Goal: Task Accomplishment & Management: Use online tool/utility

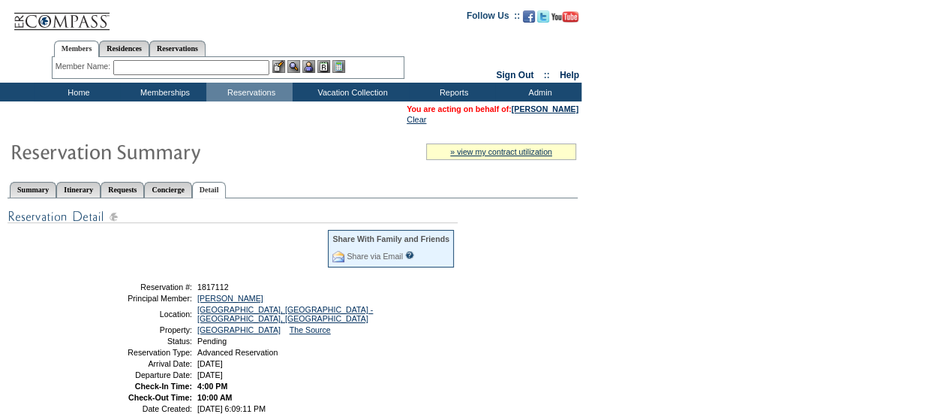
click at [245, 68] on input "text" at bounding box center [191, 67] width 156 height 15
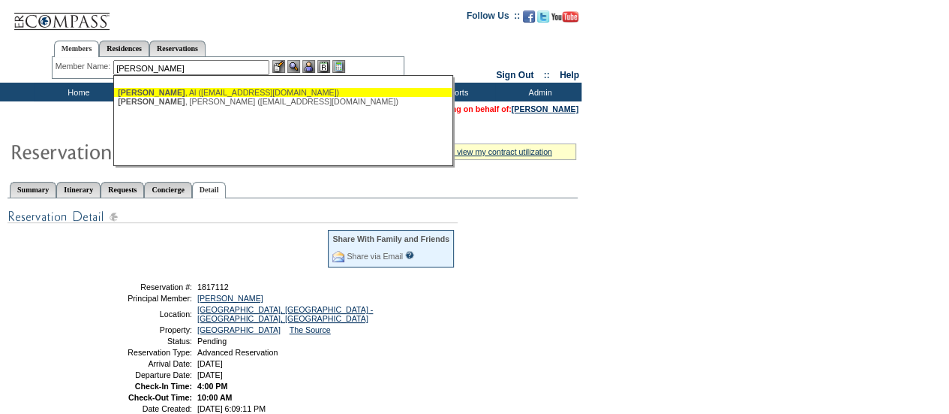
click at [201, 91] on div "MacInnis , Al (macal2@aol.com)" at bounding box center [283, 92] width 330 height 9
type input "MacInnis, Al (macal2@aol.com)"
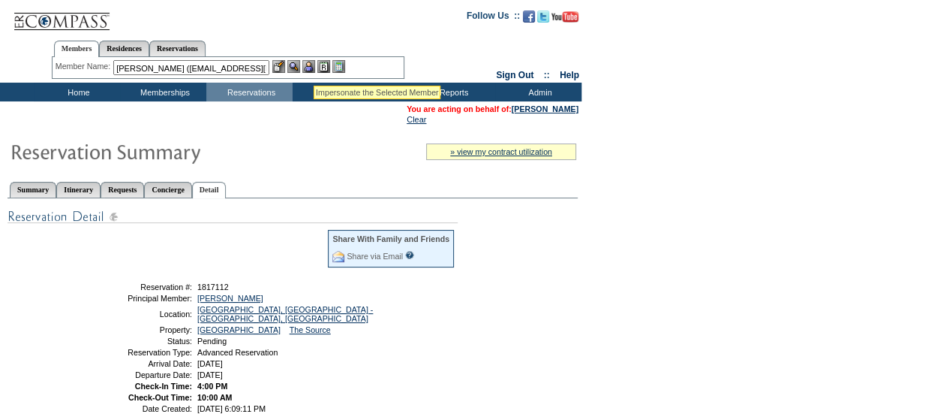
click at [312, 68] on img at bounding box center [308, 66] width 13 height 13
drag, startPoint x: 269, startPoint y: 296, endPoint x: 196, endPoint y: 299, distance: 72.9
click at [196, 299] on td "Bostelman, Jerry" at bounding box center [324, 297] width 261 height 9
copy link "Bostelman, Jerry"
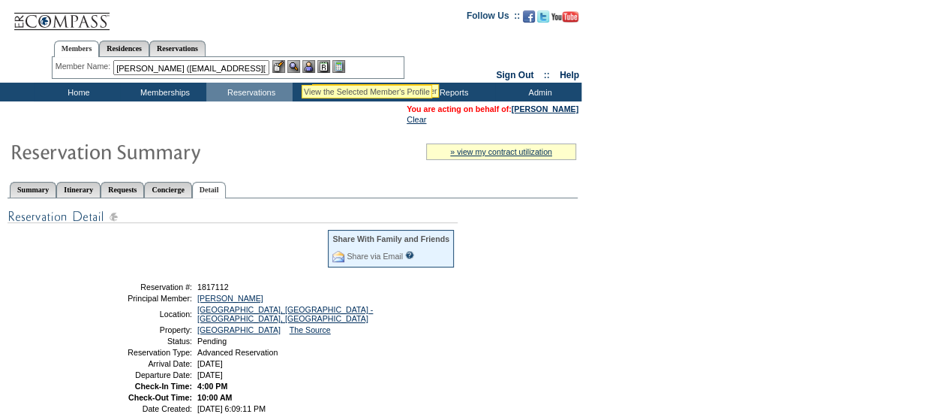
click at [314, 65] on img at bounding box center [308, 66] width 13 height 13
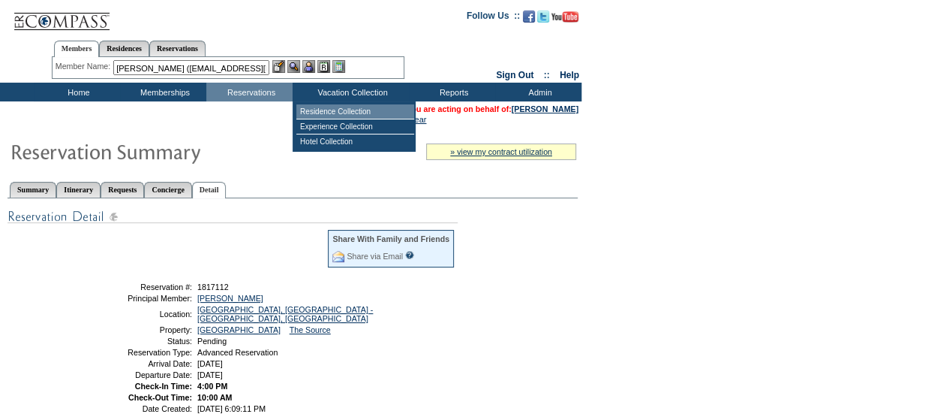
click at [324, 116] on td "Residence Collection" at bounding box center [355, 111] width 118 height 15
